Goal: Transaction & Acquisition: Purchase product/service

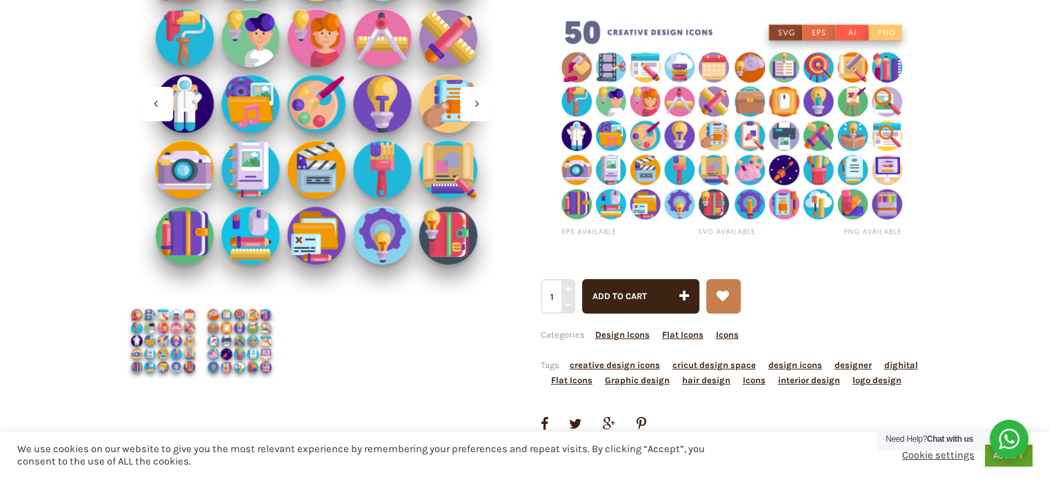
scroll to position [345, 0]
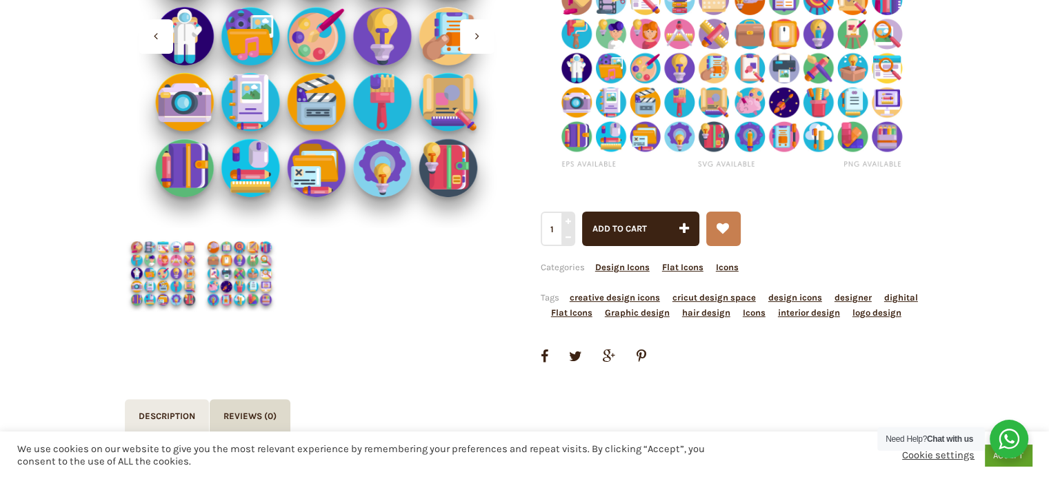
click at [181, 290] on img at bounding box center [163, 273] width 77 height 77
click at [237, 274] on img at bounding box center [239, 273] width 77 height 77
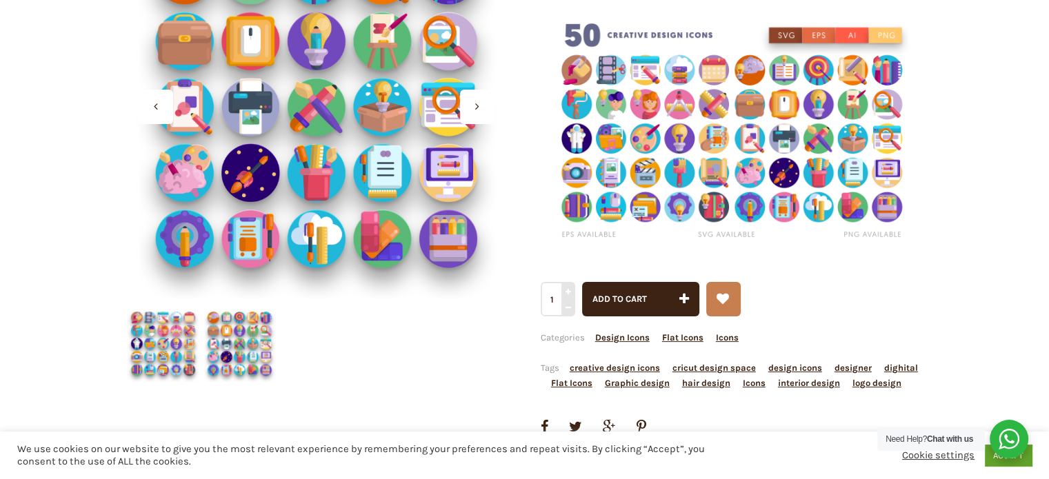
scroll to position [276, 0]
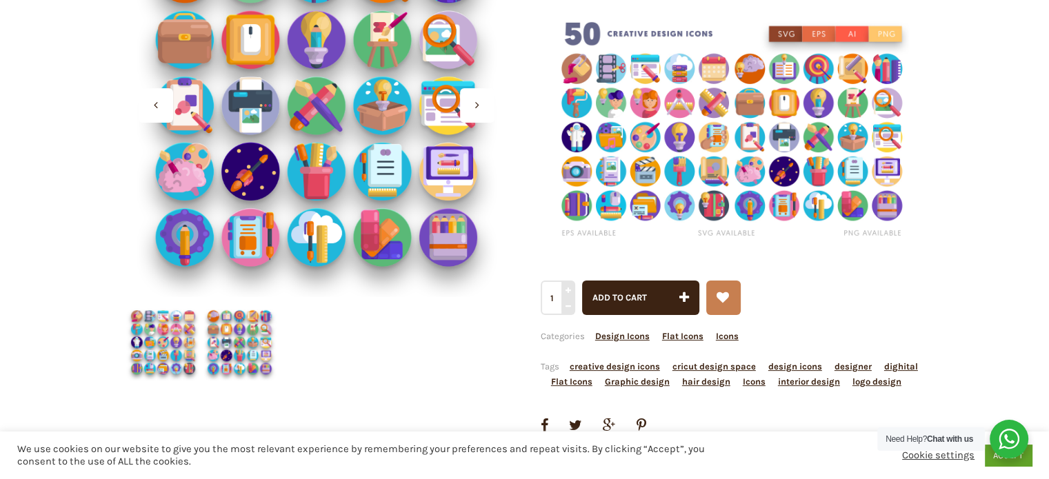
click at [692, 173] on img at bounding box center [733, 131] width 384 height 256
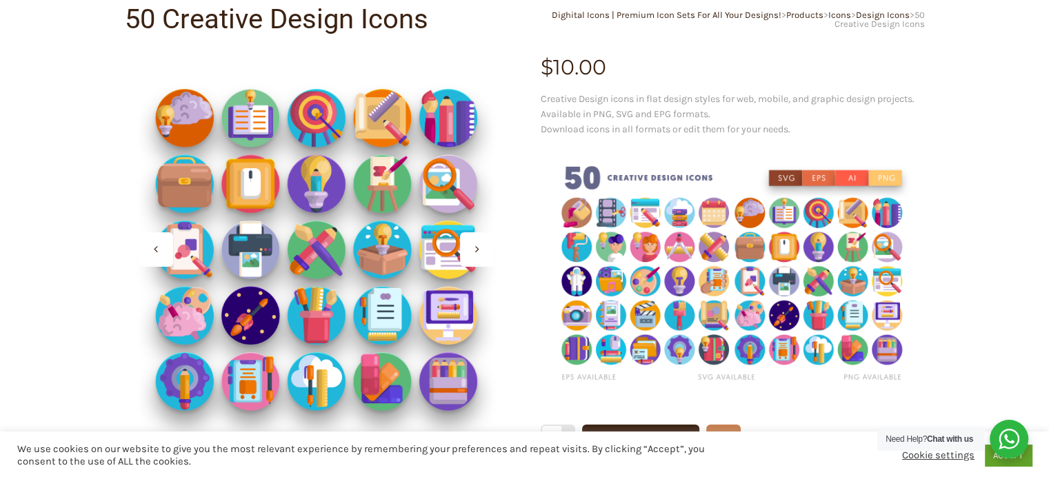
scroll to position [0, 0]
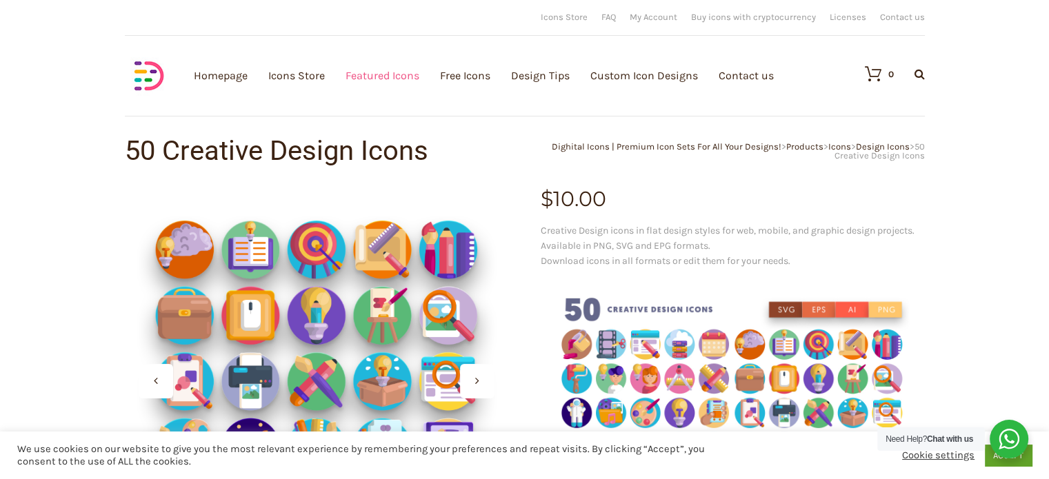
click at [359, 72] on link "Featured Icons" at bounding box center [382, 75] width 74 height 151
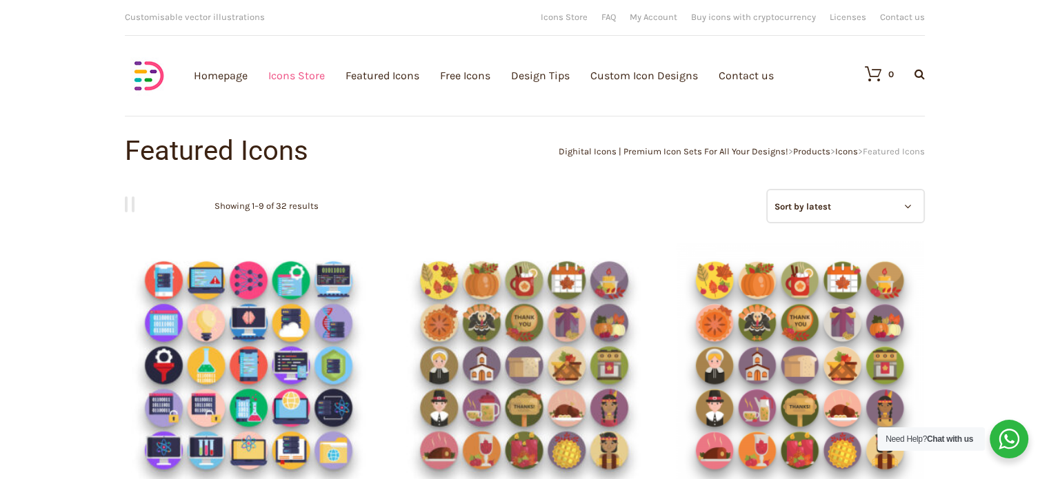
click at [283, 76] on link "Icons Store" at bounding box center [296, 75] width 57 height 151
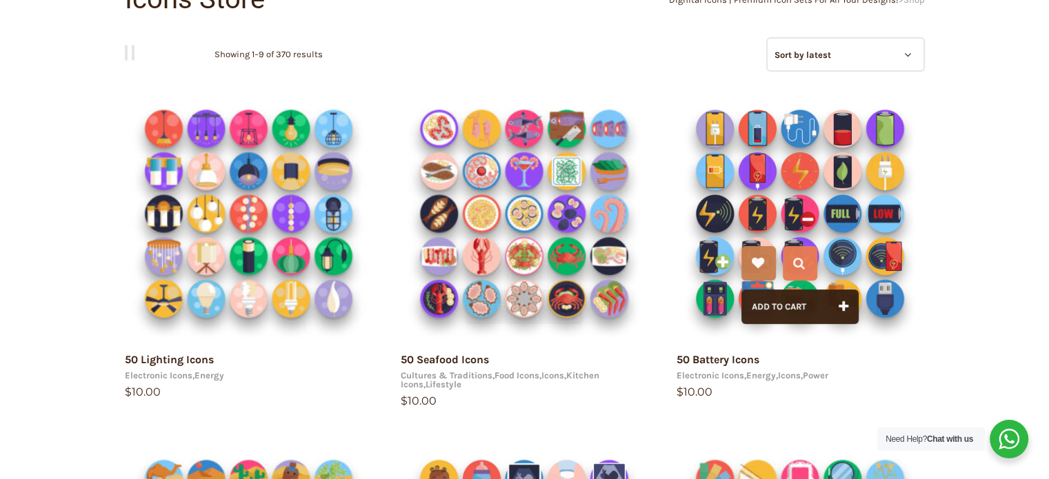
scroll to position [207, 0]
